Goal: Task Accomplishment & Management: Manage account settings

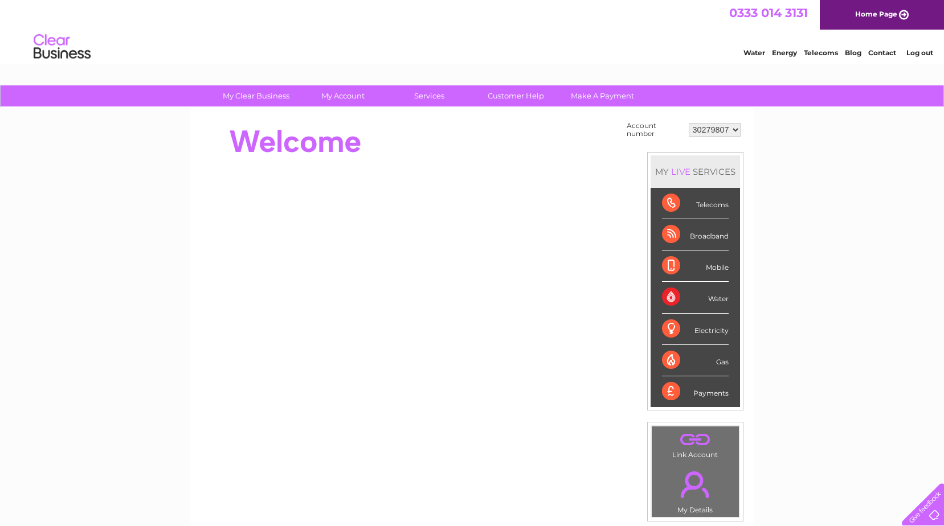
click at [736, 132] on select "30279807 30317276" at bounding box center [715, 130] width 52 height 14
select select "30317276"
click at [689, 123] on select "30279807 30317276" at bounding box center [715, 130] width 52 height 14
click at [711, 295] on div "Water" at bounding box center [695, 297] width 67 height 31
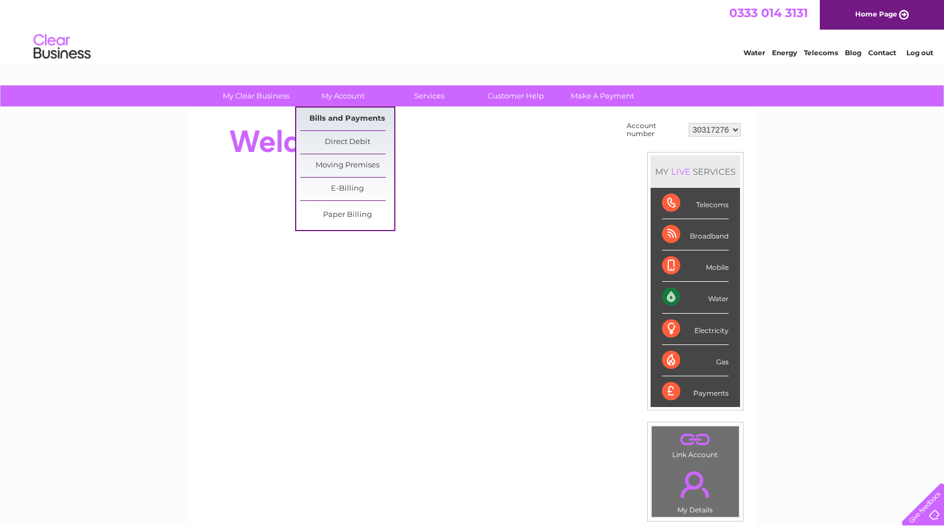
click at [348, 125] on link "Bills and Payments" at bounding box center [347, 119] width 94 height 23
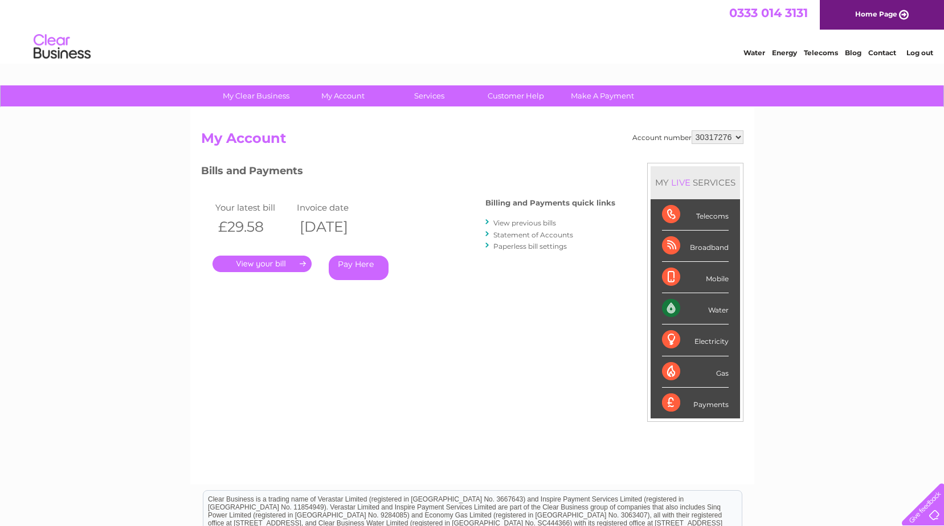
click at [281, 264] on link "." at bounding box center [261, 264] width 99 height 17
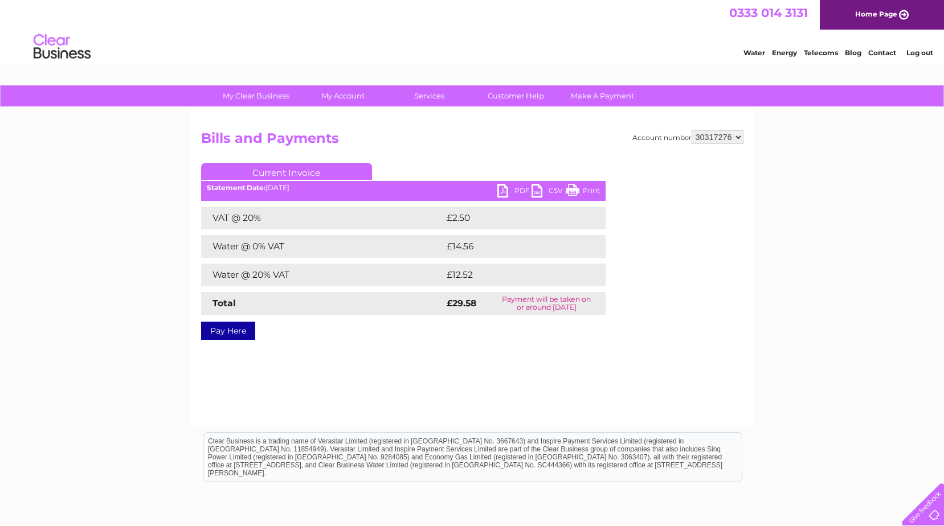
click at [526, 189] on link "PDF" at bounding box center [514, 192] width 34 height 17
